Goal: Information Seeking & Learning: Compare options

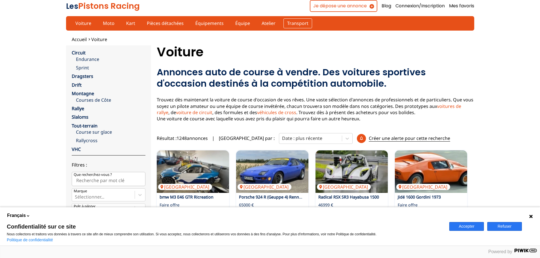
click at [289, 23] on link "Transport" at bounding box center [298, 23] width 29 height 10
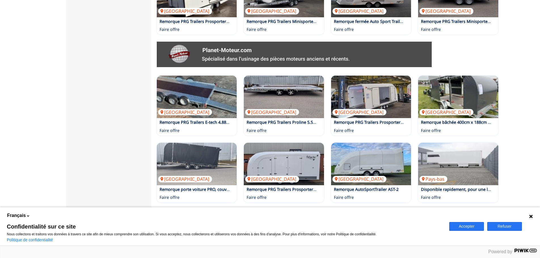
scroll to position [369, 0]
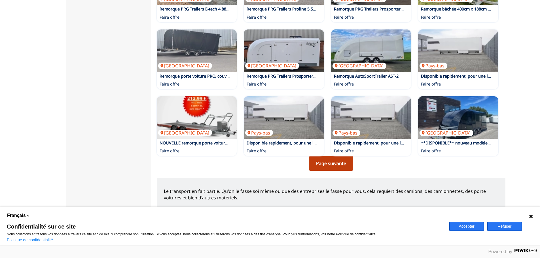
click at [335, 157] on link "Page suivante" at bounding box center [331, 163] width 44 height 15
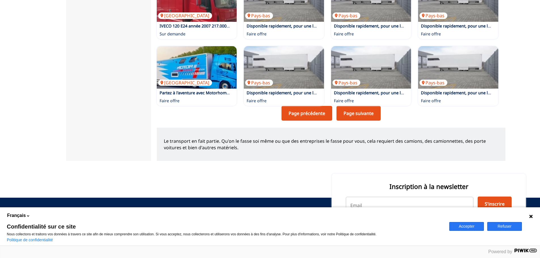
scroll to position [425, 0]
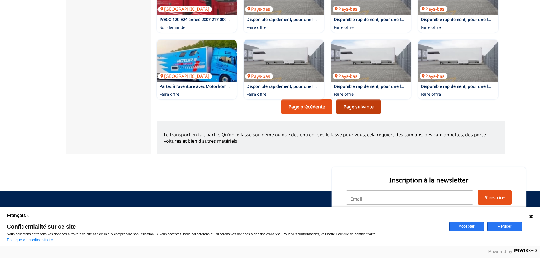
click at [352, 104] on link "Page suivante" at bounding box center [359, 107] width 44 height 15
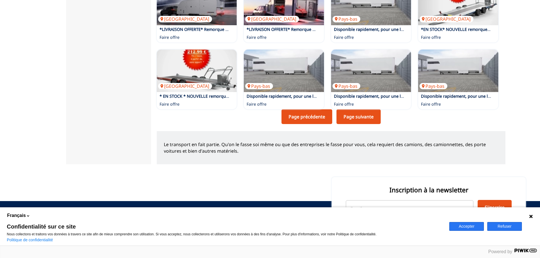
scroll to position [425, 0]
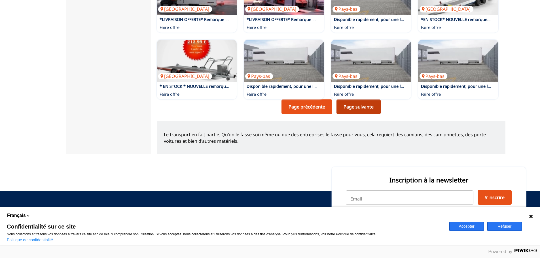
click at [365, 101] on link "Page suivante" at bounding box center [359, 107] width 44 height 15
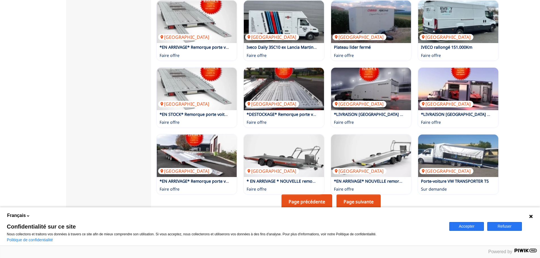
scroll to position [397, 0]
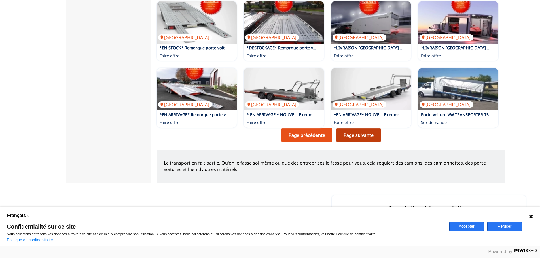
click at [368, 128] on link "Page suivante" at bounding box center [359, 135] width 44 height 15
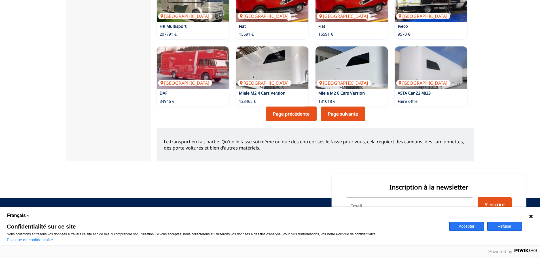
scroll to position [425, 0]
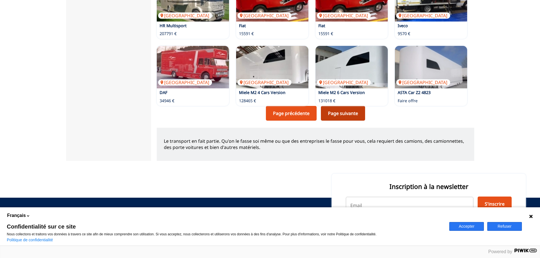
click at [350, 115] on link "Page suivante" at bounding box center [343, 113] width 44 height 15
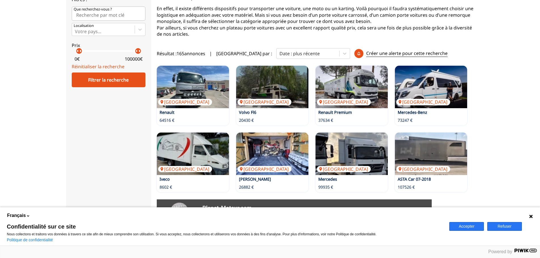
scroll to position [113, 0]
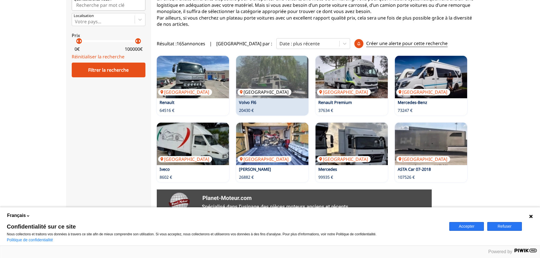
click at [267, 80] on img at bounding box center [272, 77] width 72 height 43
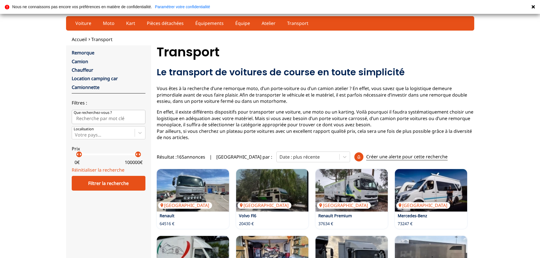
scroll to position [113, 0]
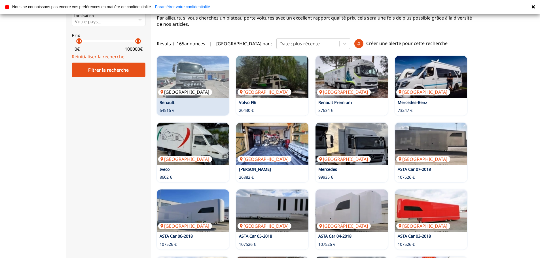
click at [187, 71] on img at bounding box center [193, 77] width 72 height 43
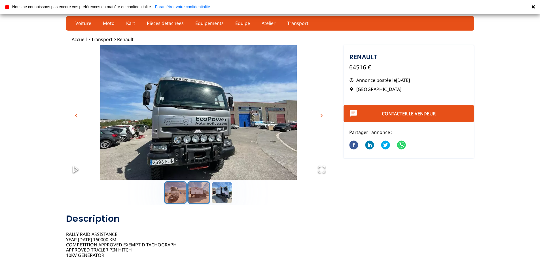
click at [204, 194] on button "Go to Slide 2" at bounding box center [198, 192] width 23 height 23
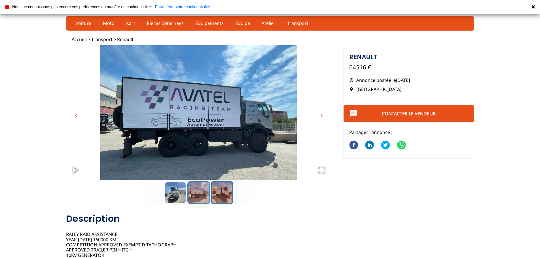
click at [221, 194] on button "Go to Slide 3" at bounding box center [222, 192] width 23 height 23
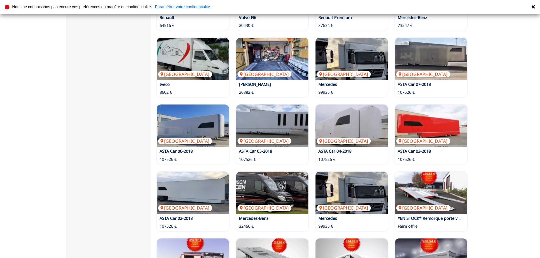
scroll to position [284, 0]
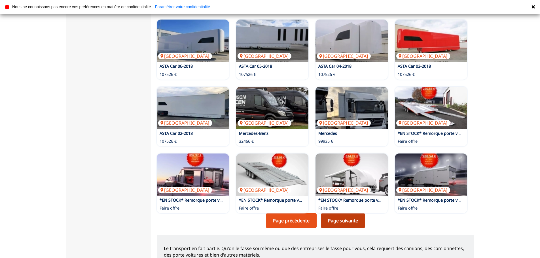
click at [348, 216] on link "Page suivante" at bounding box center [343, 220] width 44 height 15
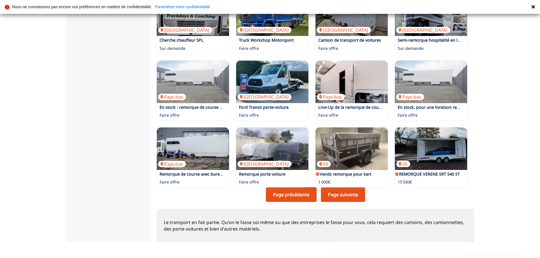
scroll to position [312, 0]
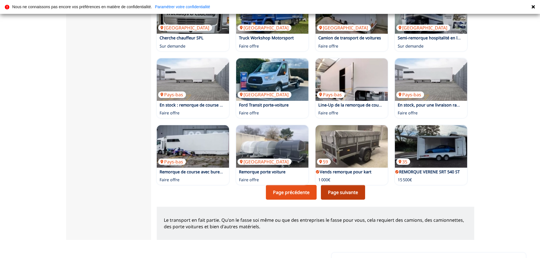
click at [340, 191] on link "Page suivante" at bounding box center [343, 192] width 44 height 15
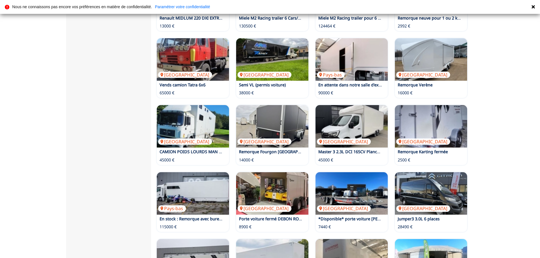
scroll to position [198, 0]
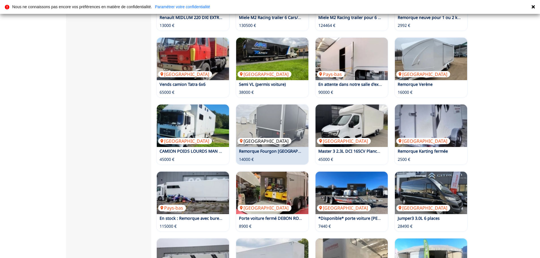
click at [267, 132] on img at bounding box center [272, 126] width 72 height 43
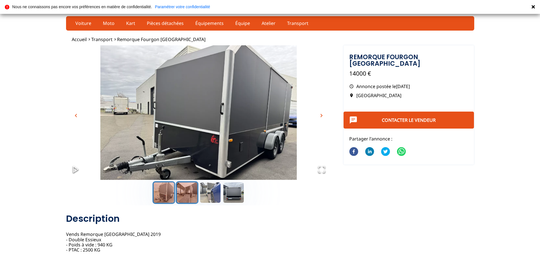
click at [188, 196] on button "Go to Slide 2" at bounding box center [187, 192] width 23 height 23
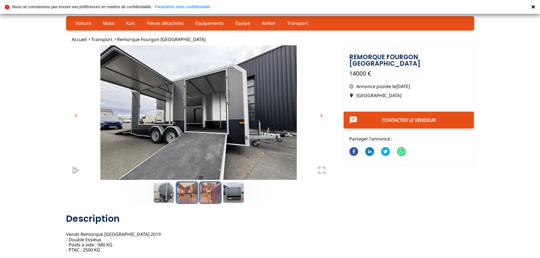
click at [206, 195] on button "Go to Slide 3" at bounding box center [210, 192] width 23 height 23
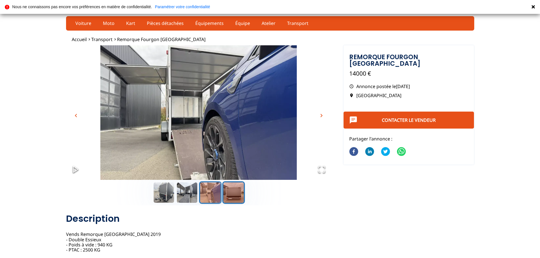
click at [231, 193] on button "Go to Slide 4" at bounding box center [233, 192] width 23 height 23
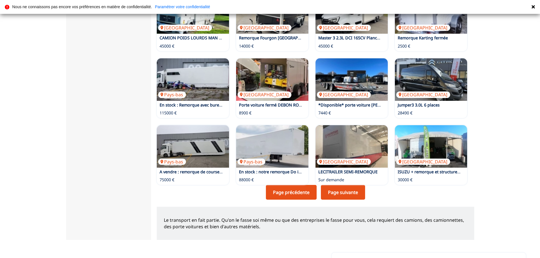
scroll to position [340, 0]
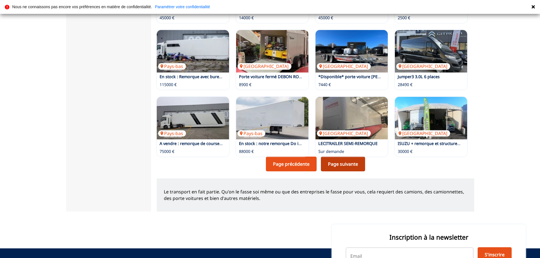
click at [348, 164] on link "Page suivante" at bounding box center [343, 164] width 44 height 15
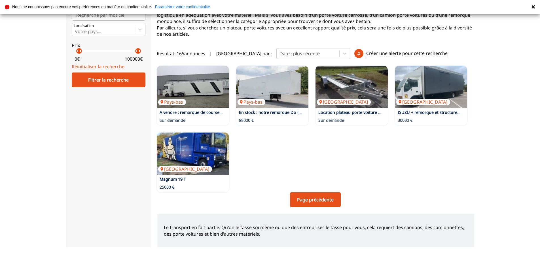
scroll to position [113, 0]
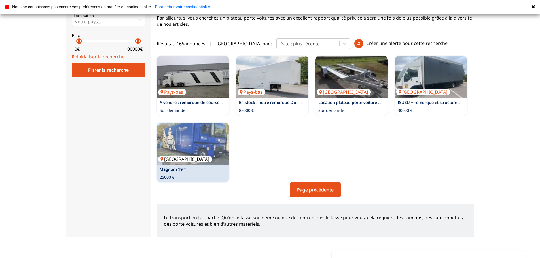
click at [198, 145] on img at bounding box center [193, 144] width 72 height 43
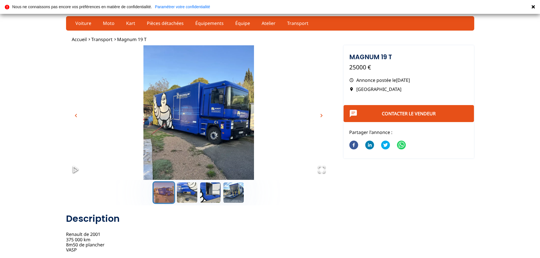
click at [194, 126] on img "Go to Slide 1" at bounding box center [198, 118] width 265 height 147
click at [188, 191] on button "Go to Slide 2" at bounding box center [187, 192] width 23 height 23
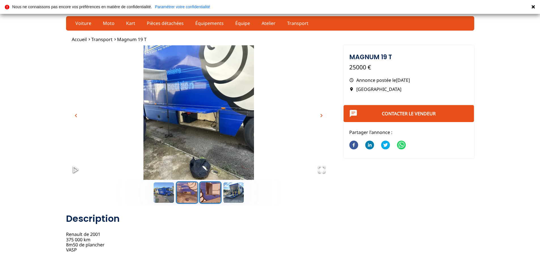
click at [212, 190] on button "Go to Slide 3" at bounding box center [210, 192] width 23 height 23
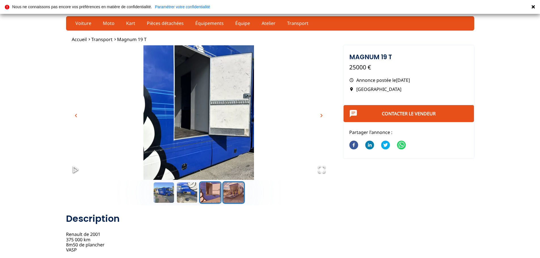
click at [236, 196] on button "Go to Slide 4" at bounding box center [233, 192] width 23 height 23
